Goal: Check status: Check status

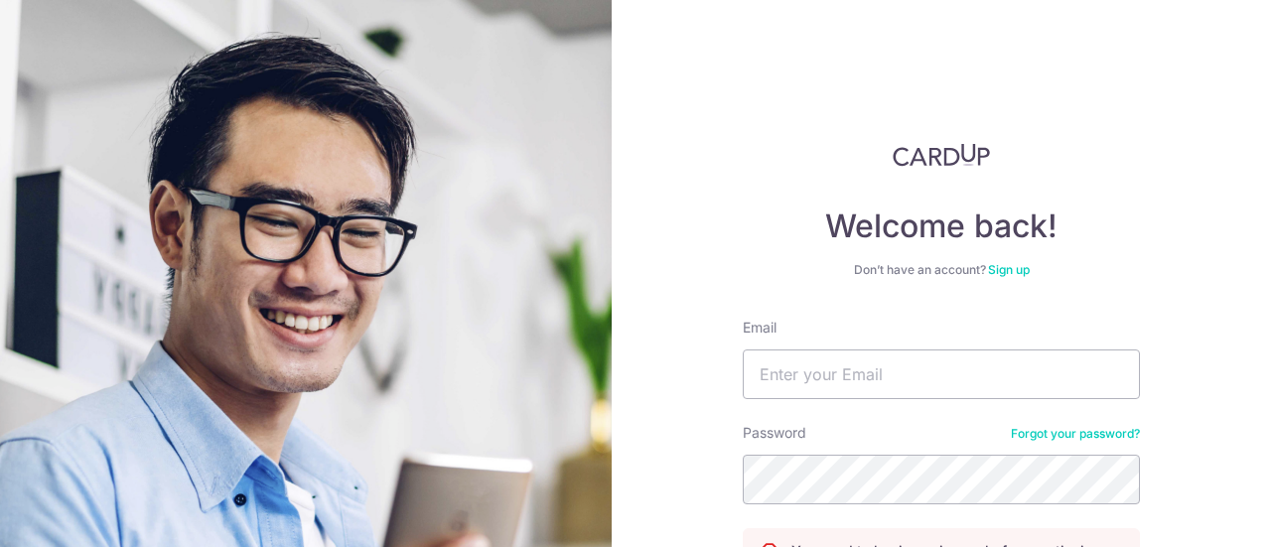
click at [942, 344] on div "Email" at bounding box center [941, 358] width 397 height 81
click at [941, 361] on input "Email" at bounding box center [941, 374] width 397 height 50
click at [840, 381] on input "Email" at bounding box center [941, 374] width 397 height 50
click at [874, 366] on input "Email" at bounding box center [941, 374] width 397 height 50
type input "[EMAIL_ADDRESS][DOMAIN_NAME]"
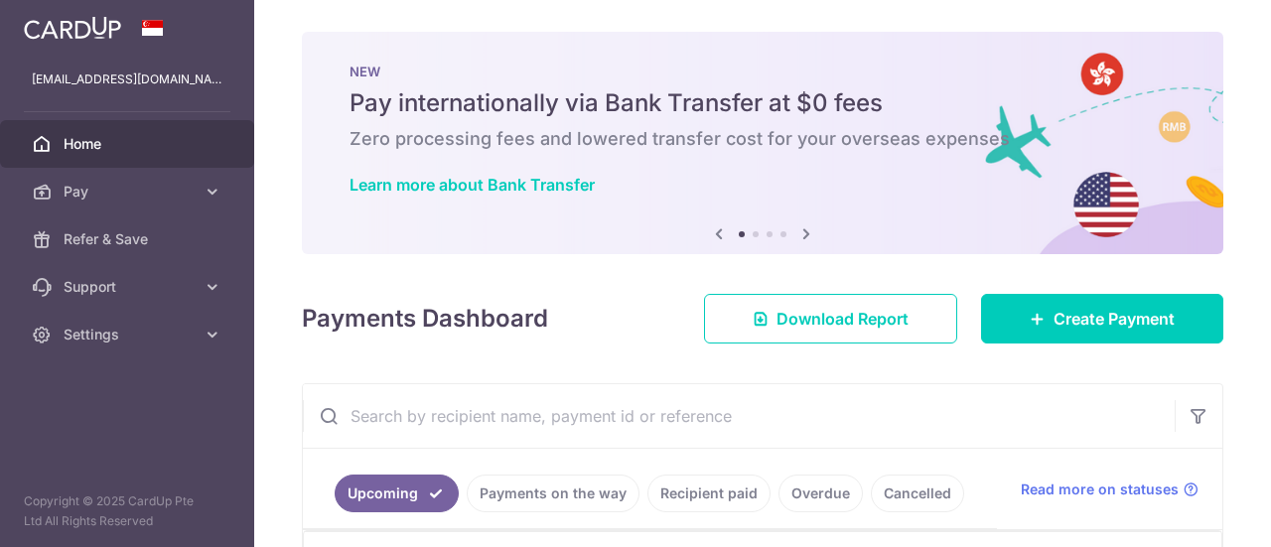
scroll to position [424, 0]
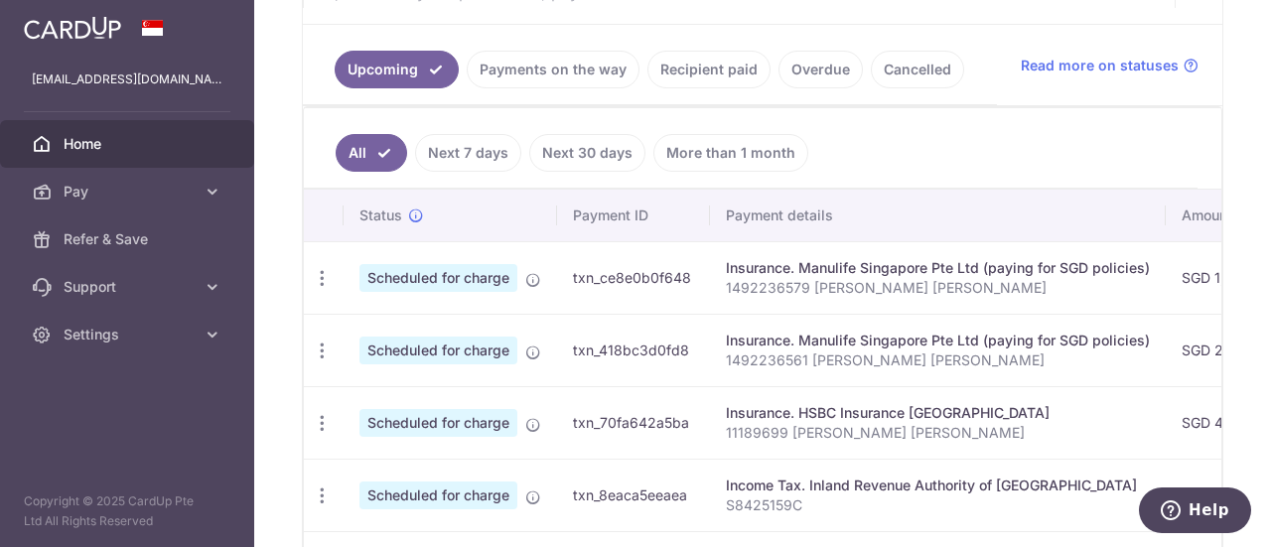
click at [551, 55] on link "Payments on the way" at bounding box center [553, 70] width 173 height 38
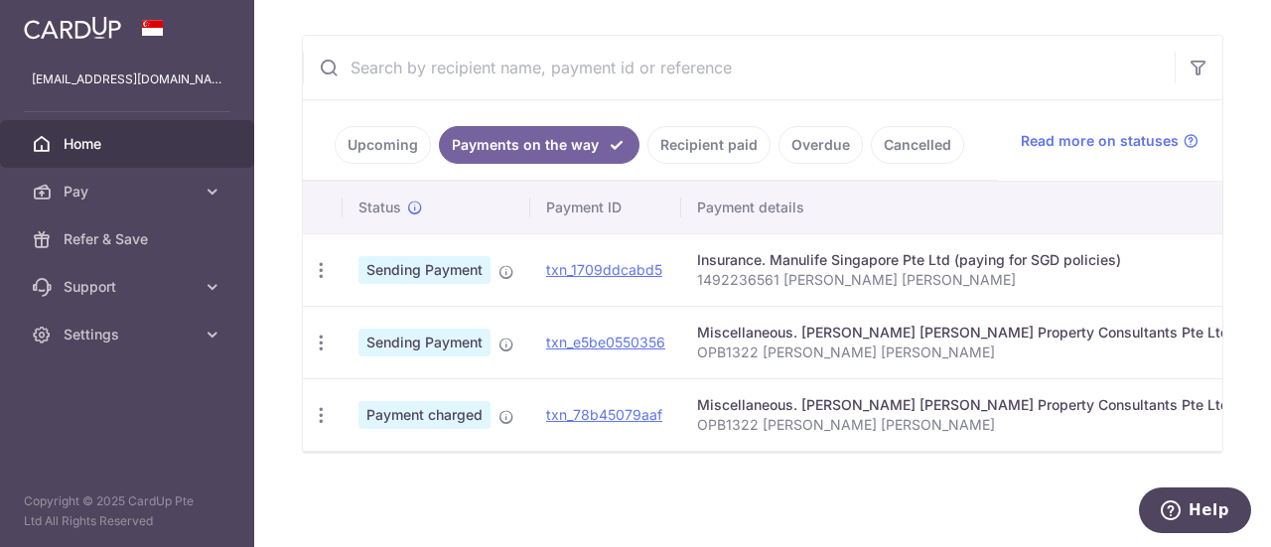
scroll to position [358, 0]
drag, startPoint x: 737, startPoint y: 452, endPoint x: 848, endPoint y: 445, distance: 111.4
click at [848, 444] on div "Status Payment ID Payment details Amount CardUp fee Total amt. Charge date Due …" at bounding box center [762, 317] width 919 height 271
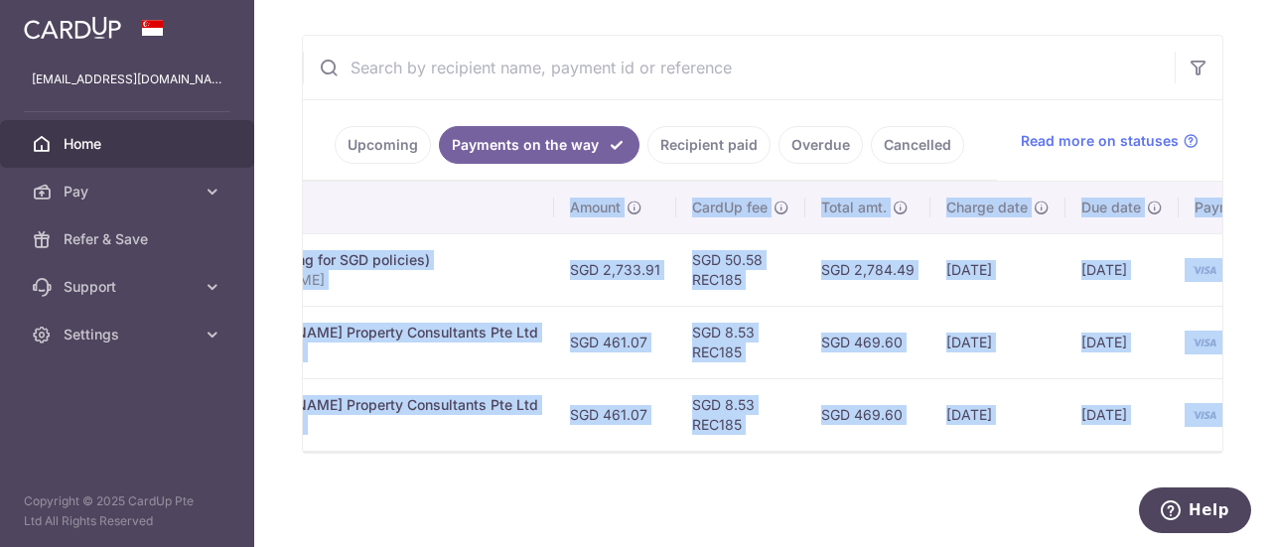
click at [930, 433] on td "11/08/2025" at bounding box center [997, 414] width 135 height 72
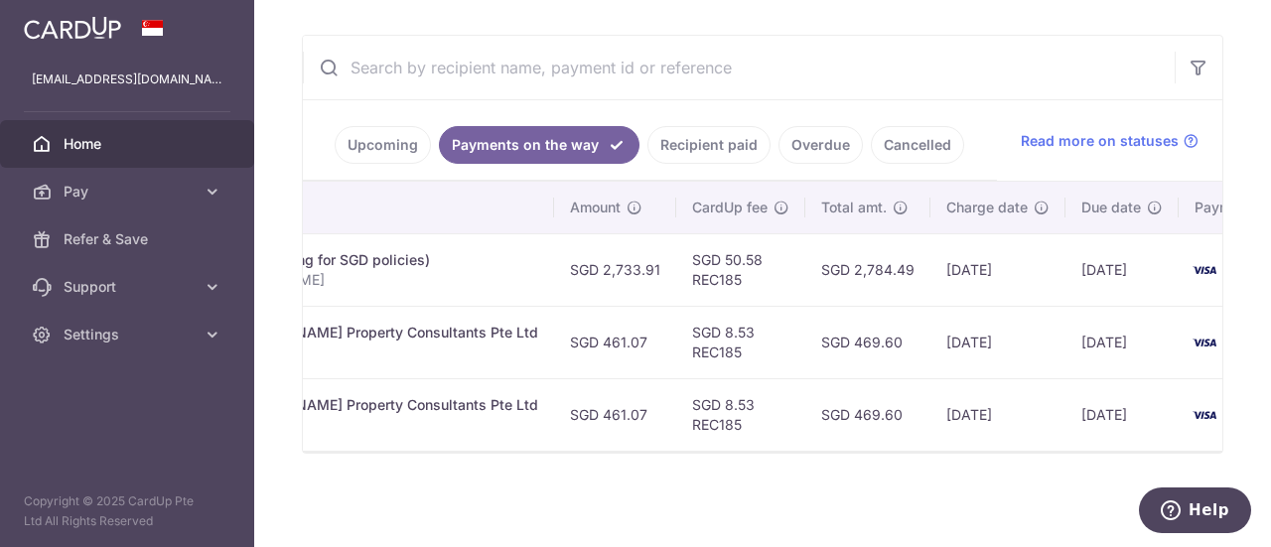
scroll to position [0, 0]
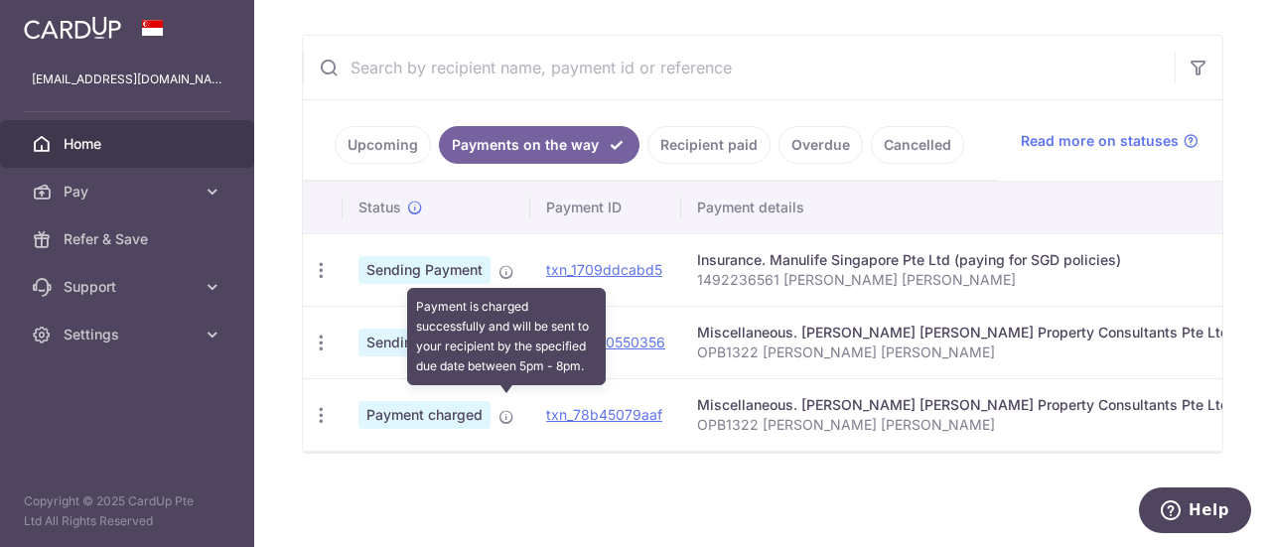
click at [507, 410] on icon at bounding box center [506, 417] width 16 height 16
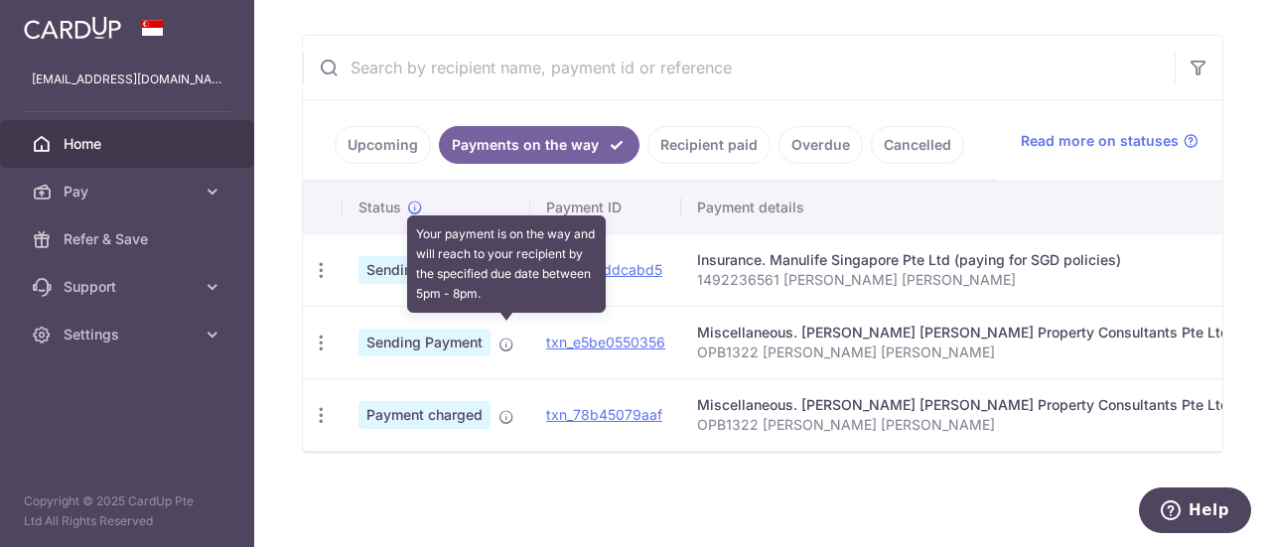
click at [503, 337] on icon at bounding box center [506, 345] width 16 height 16
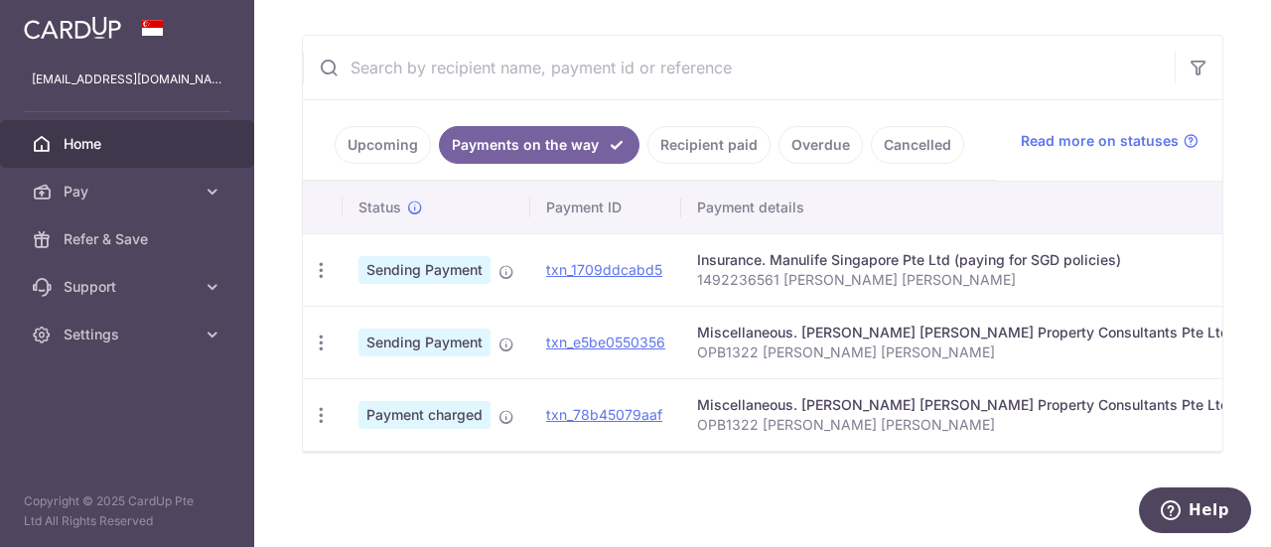
click at [672, 126] on link "Recipient paid" at bounding box center [708, 145] width 123 height 38
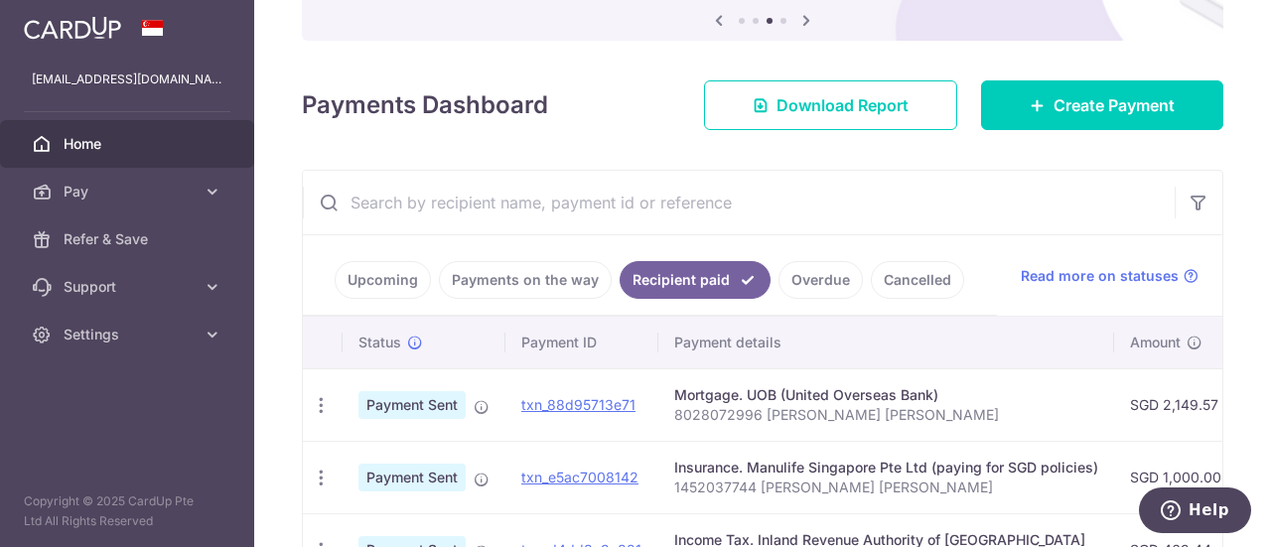
scroll to position [355, 0]
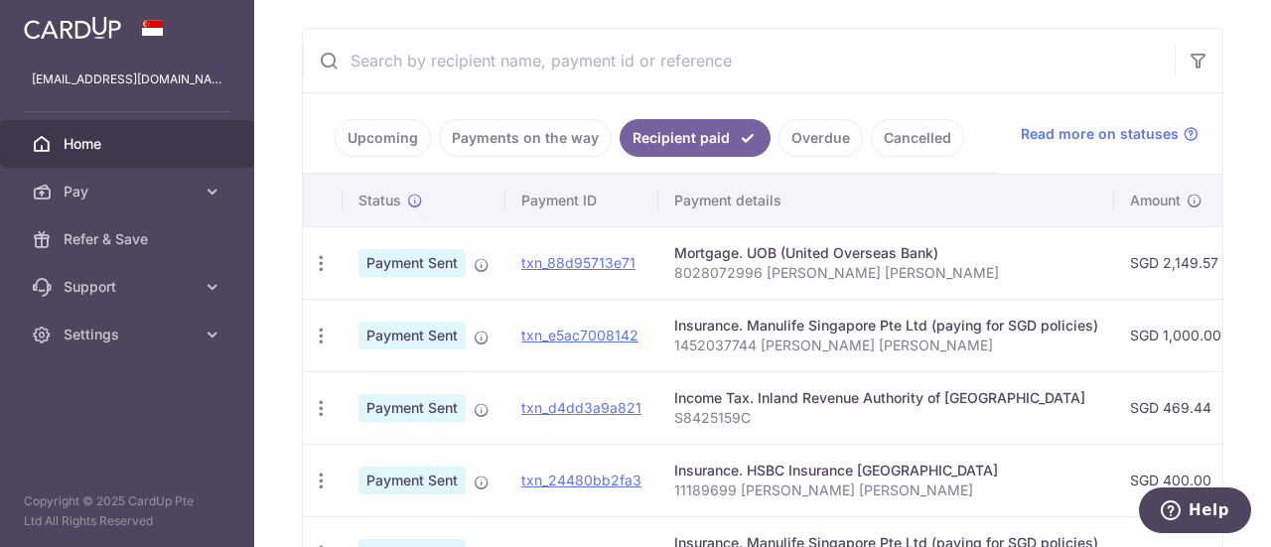
click at [579, 146] on link "Payments on the way" at bounding box center [525, 138] width 173 height 38
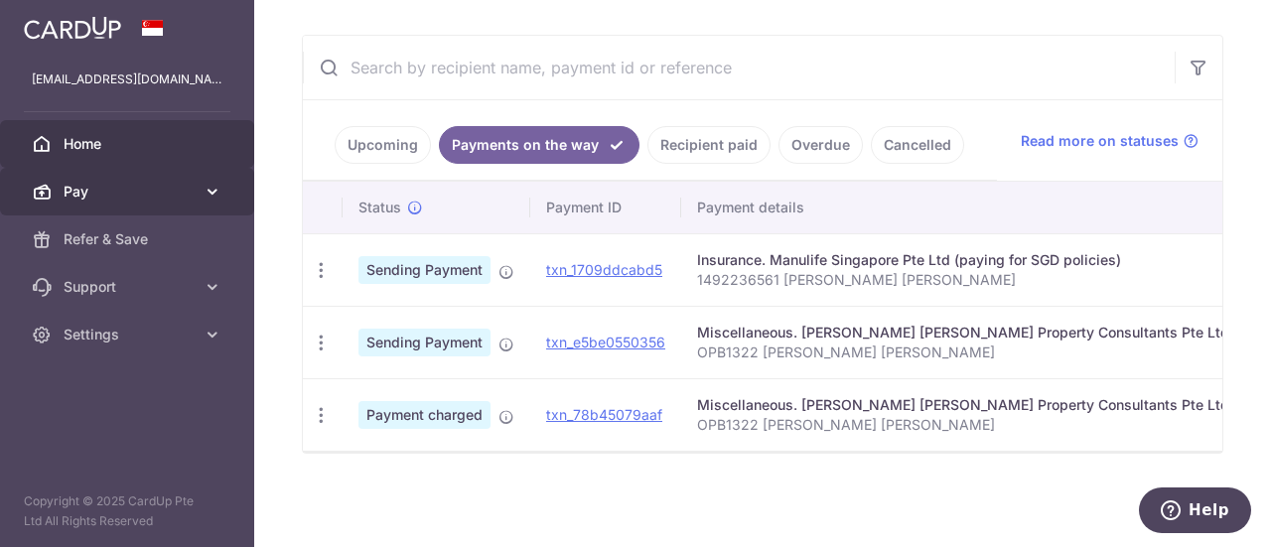
scroll to position [0, 0]
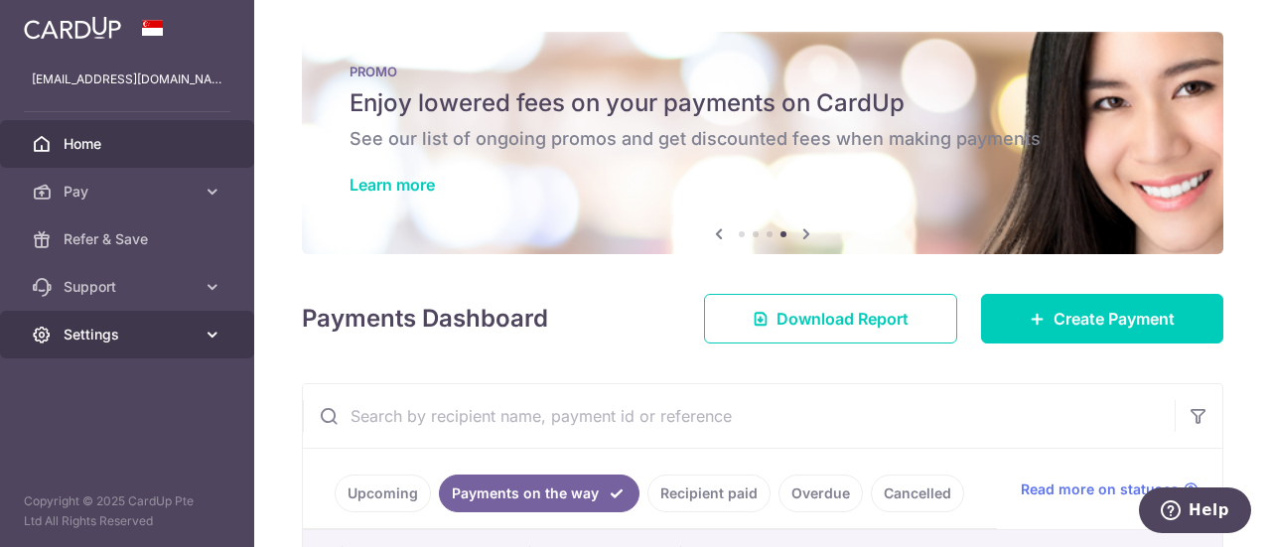
click at [157, 337] on span "Settings" at bounding box center [129, 335] width 131 height 20
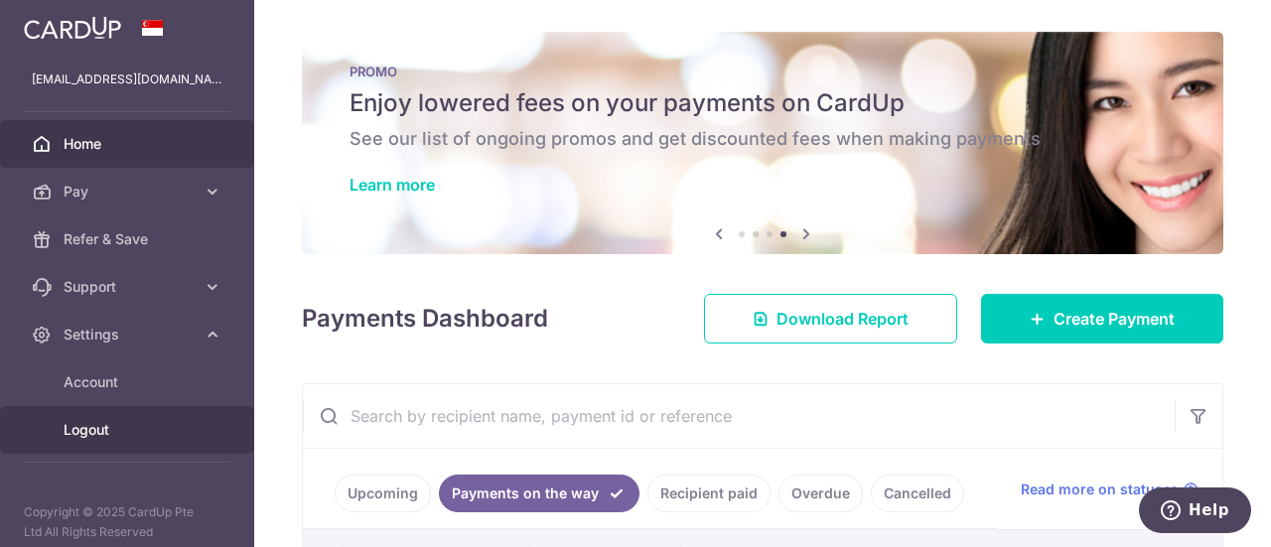
click at [127, 428] on span "Logout" at bounding box center [129, 430] width 131 height 20
